Goal: Information Seeking & Learning: Learn about a topic

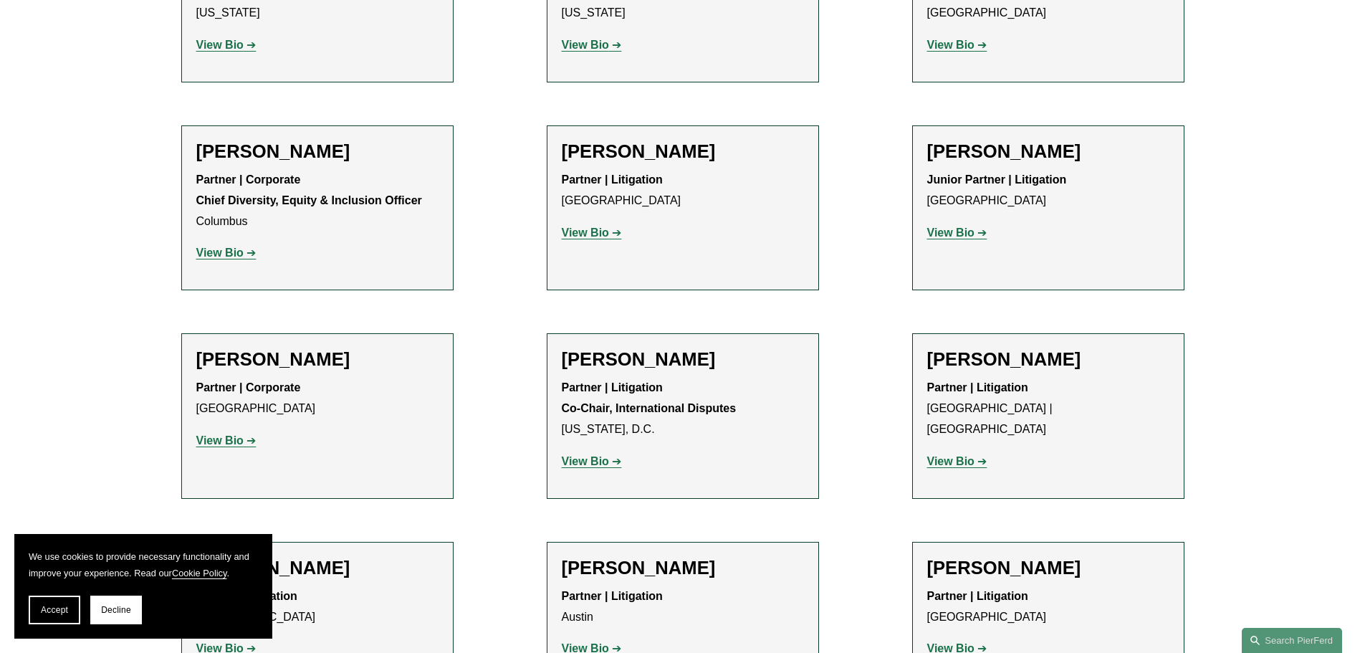
scroll to position [2364, 0]
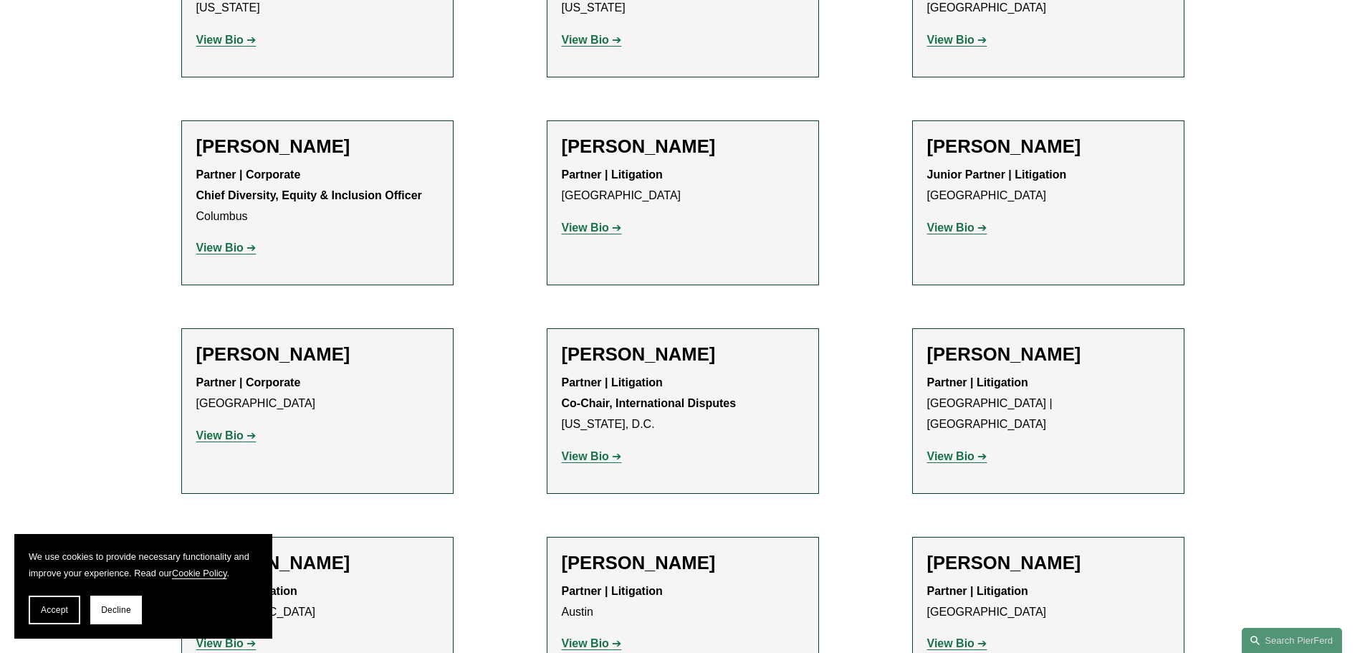
click at [976, 221] on link "View Bio" at bounding box center [957, 227] width 60 height 12
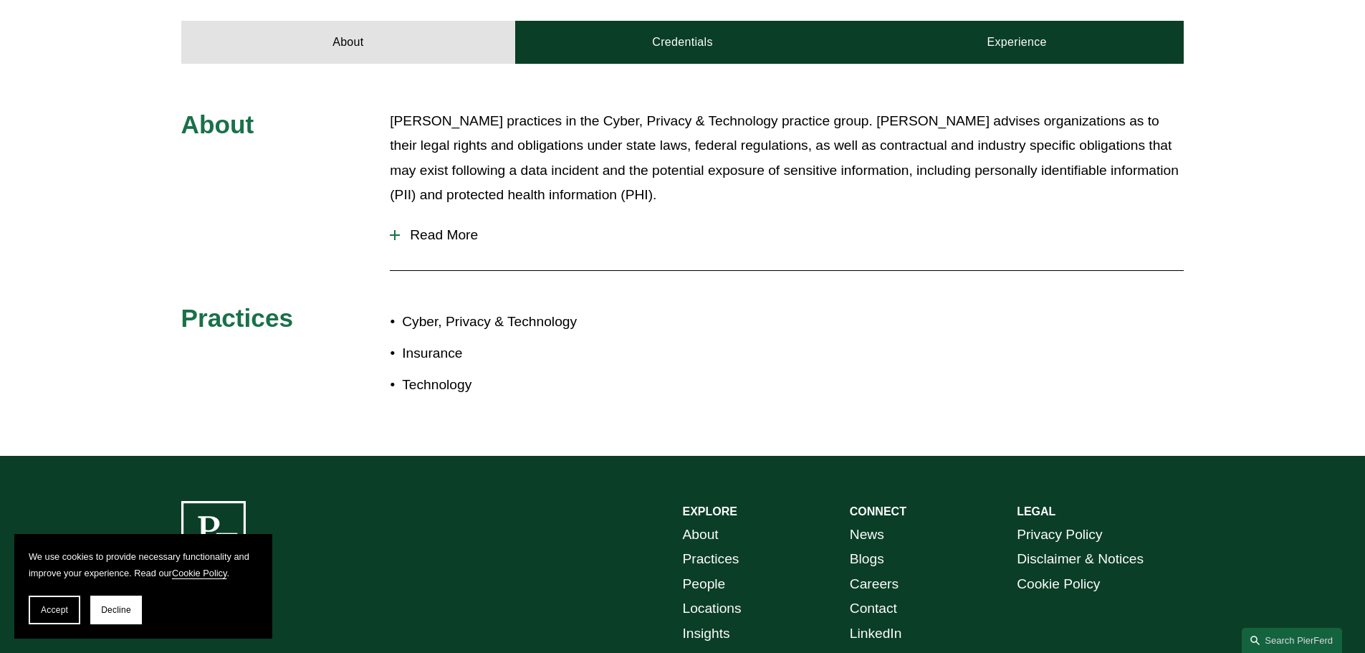
scroll to position [573, 0]
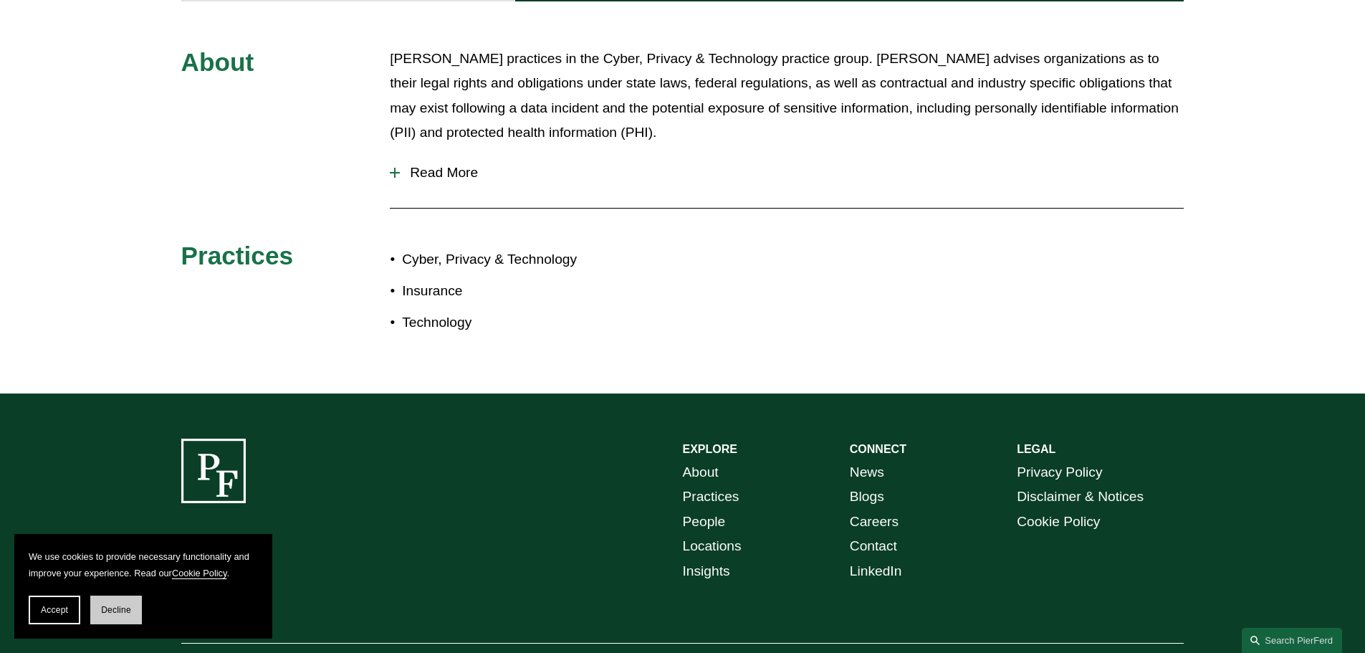
click at [120, 610] on span "Decline" at bounding box center [116, 610] width 30 height 10
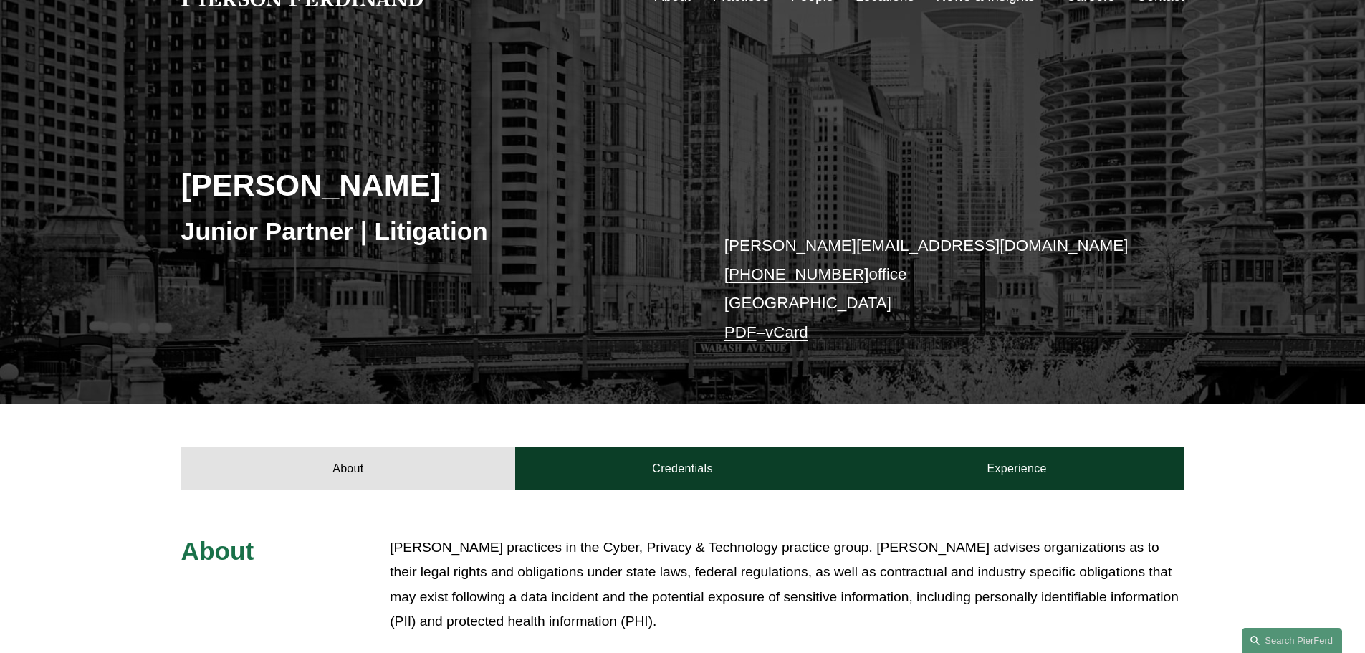
scroll to position [287, 0]
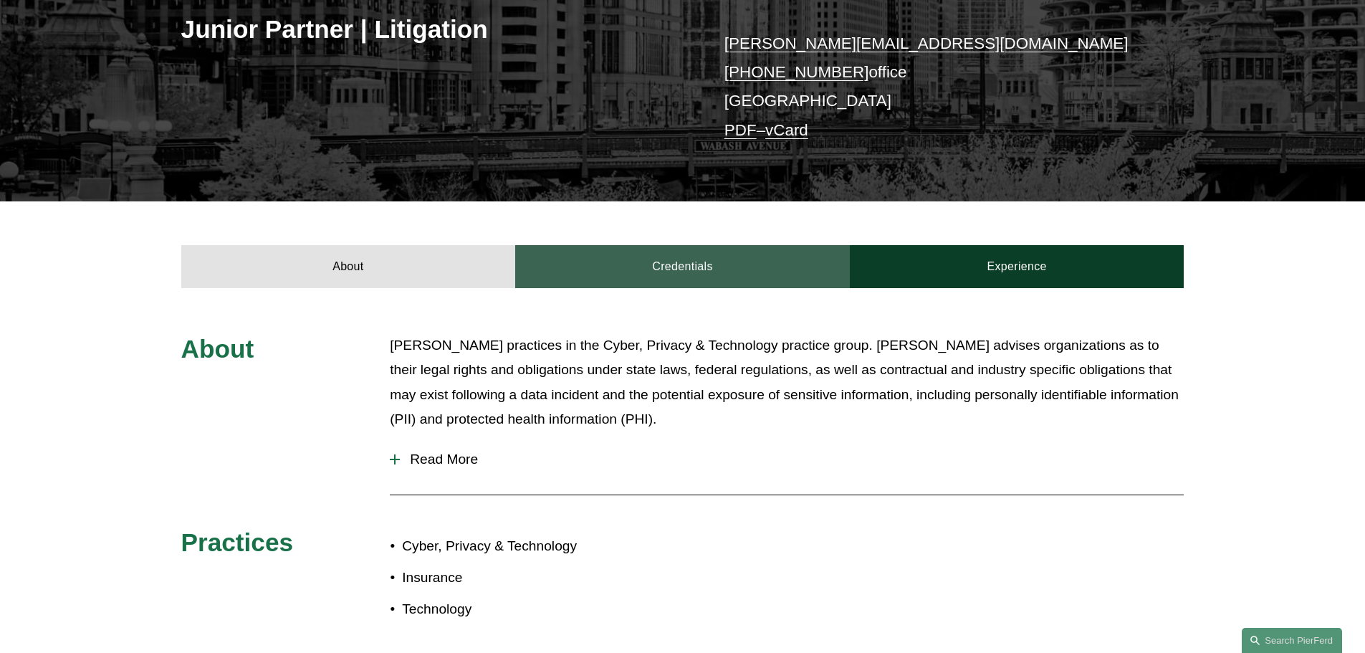
click at [693, 270] on link "Credentials" at bounding box center [682, 266] width 335 height 43
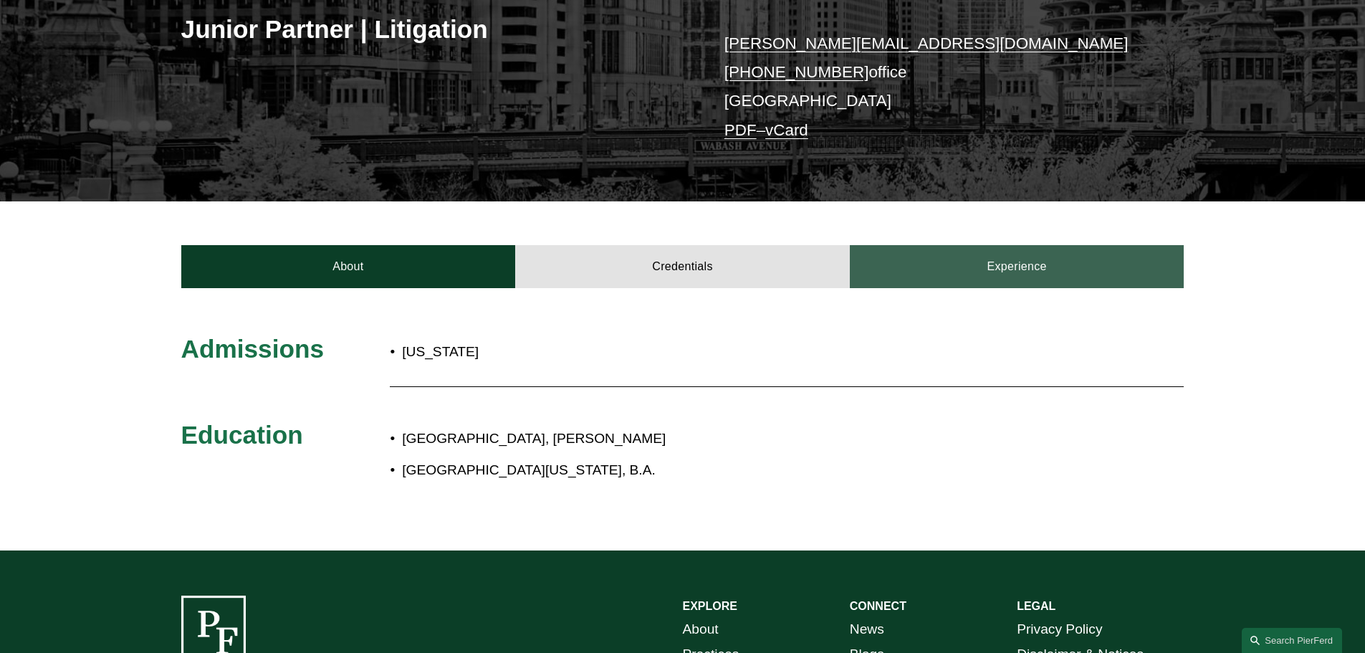
click at [964, 269] on link "Experience" at bounding box center [1017, 266] width 335 height 43
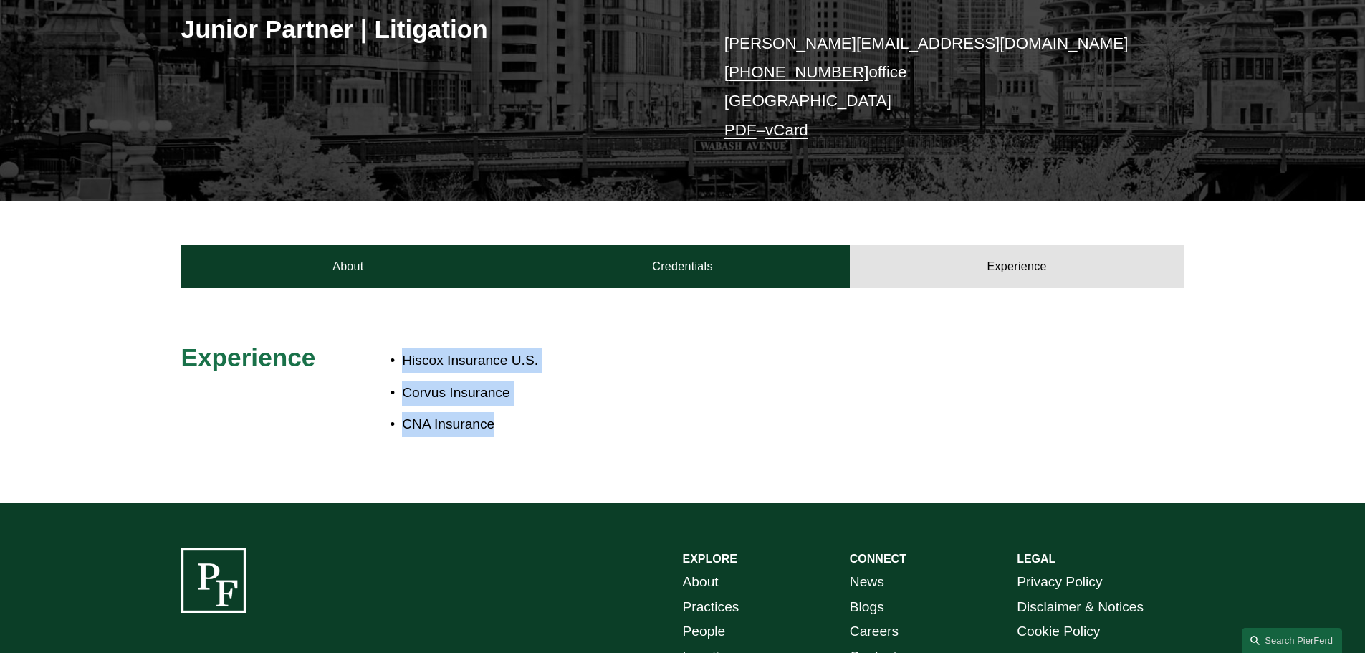
drag, startPoint x: 404, startPoint y: 360, endPoint x: 560, endPoint y: 338, distance: 157.6
click at [503, 426] on ul "Hiscox Insurance U.S. Corvus Insurance CNA Insurance" at bounding box center [724, 392] width 668 height 88
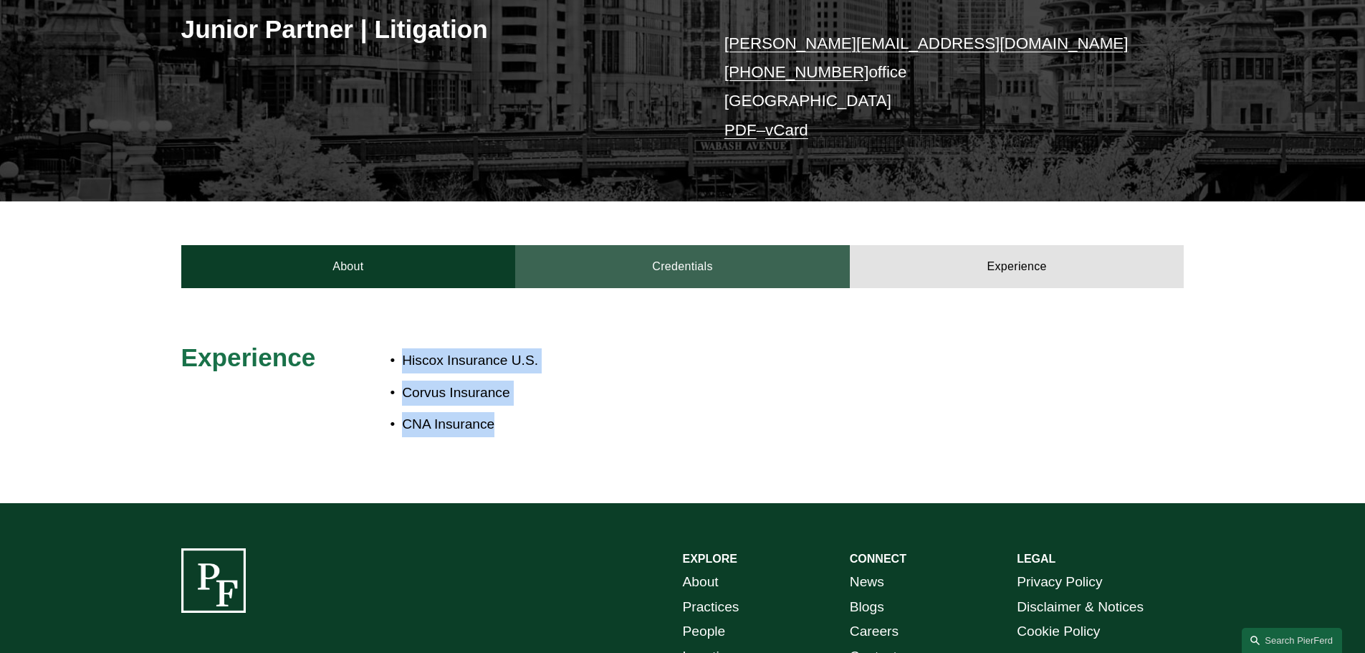
click at [769, 264] on link "Credentials" at bounding box center [682, 266] width 335 height 43
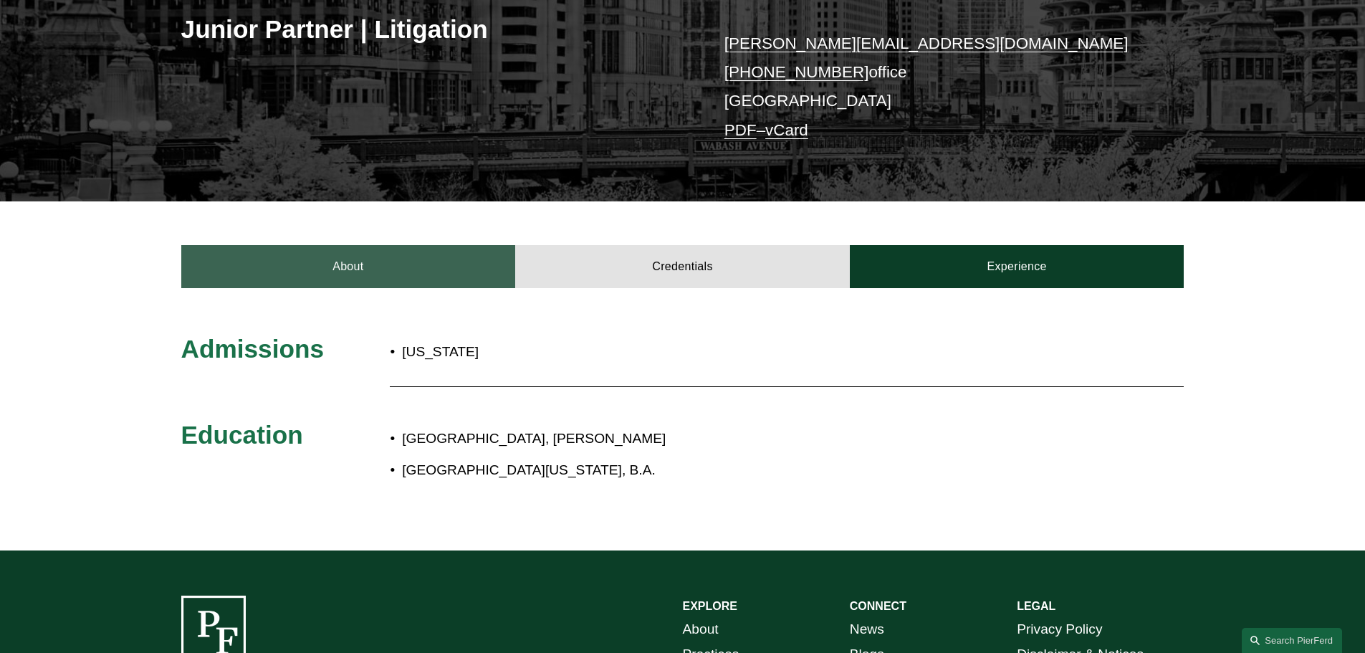
click at [368, 282] on link "About" at bounding box center [348, 266] width 335 height 43
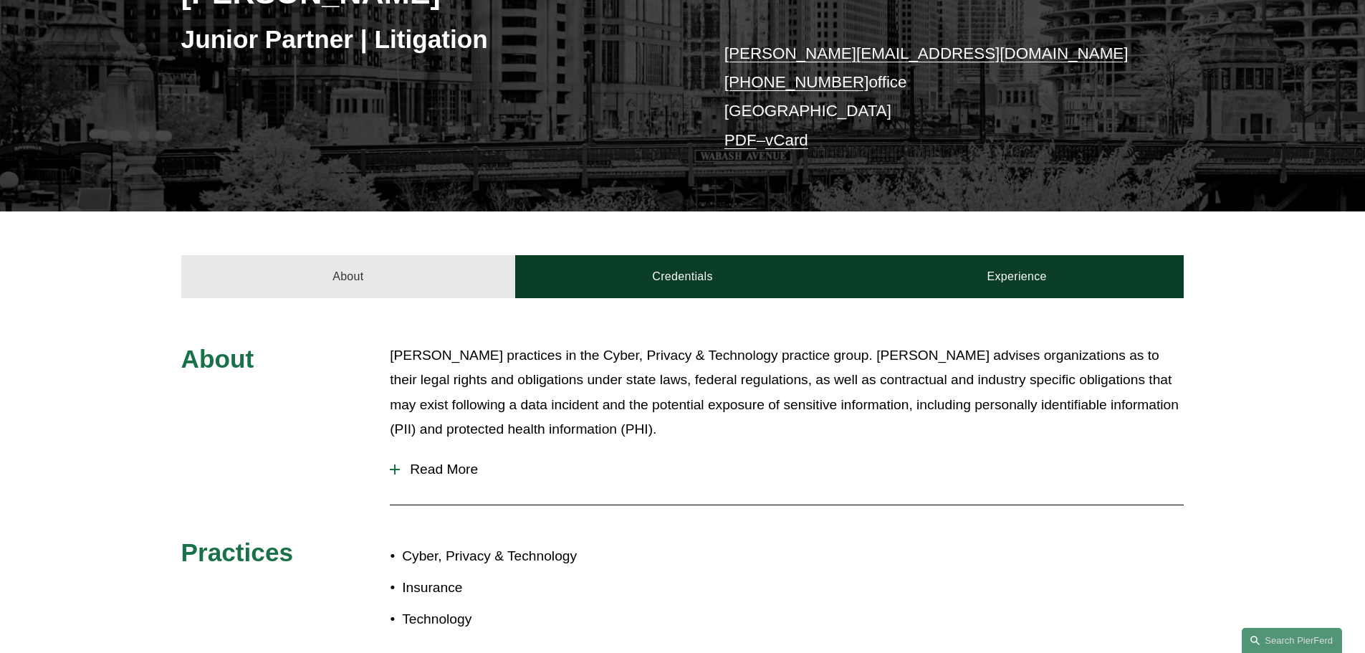
scroll to position [0, 0]
